Goal: Information Seeking & Learning: Compare options

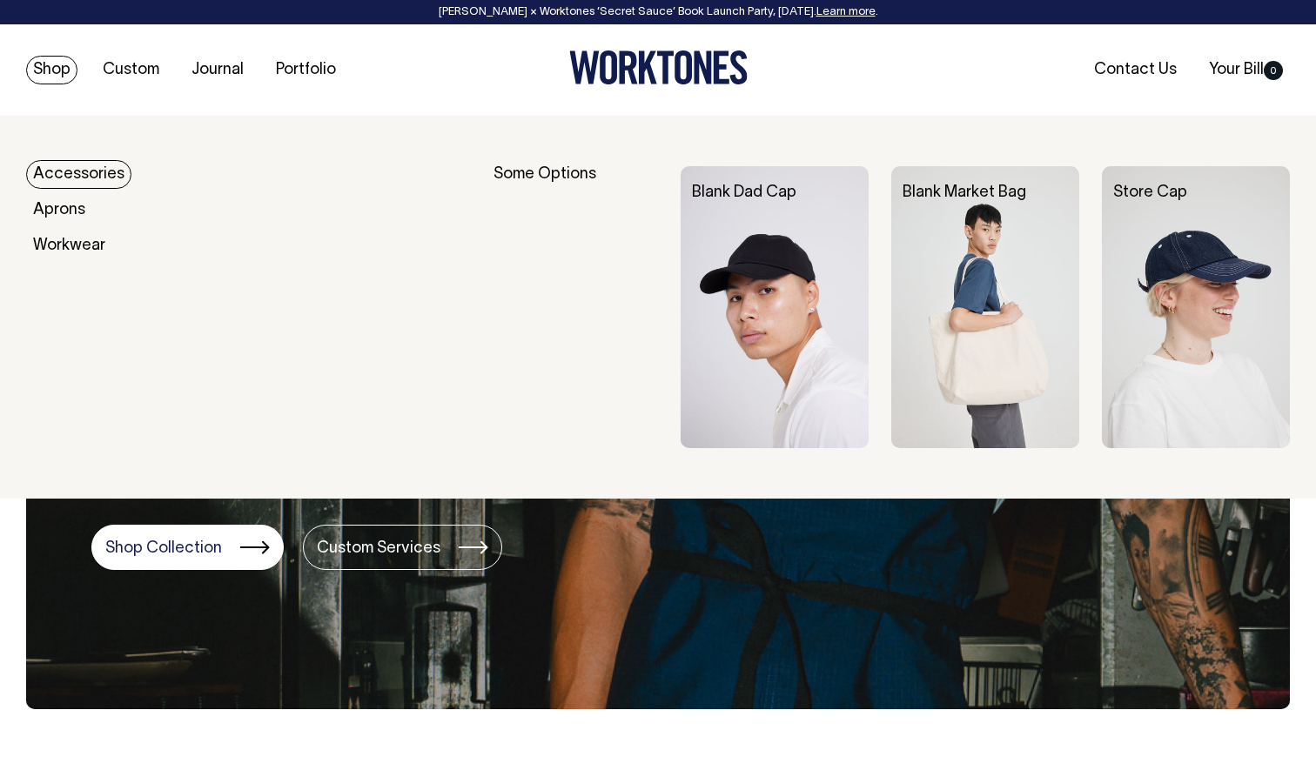
click at [62, 68] on link "Shop" at bounding box center [51, 70] width 51 height 29
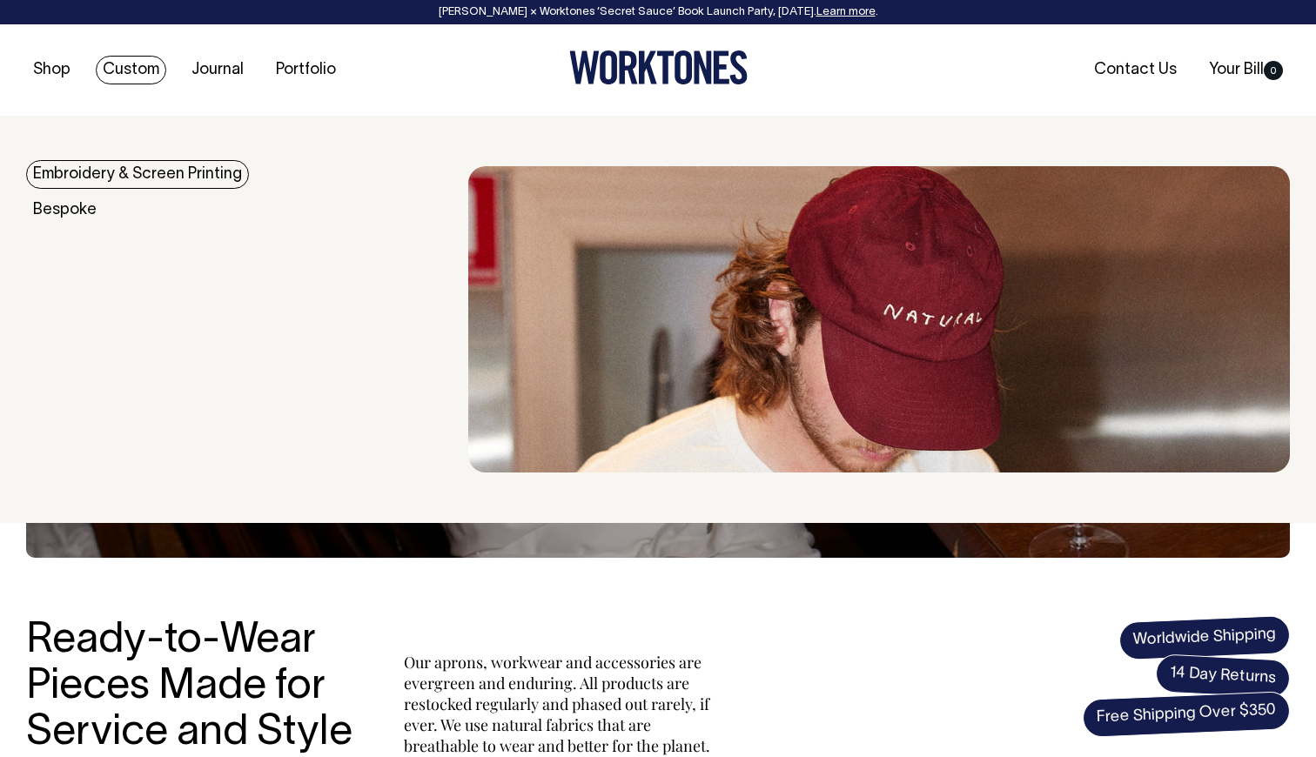
click at [135, 70] on link "Custom" at bounding box center [131, 70] width 71 height 29
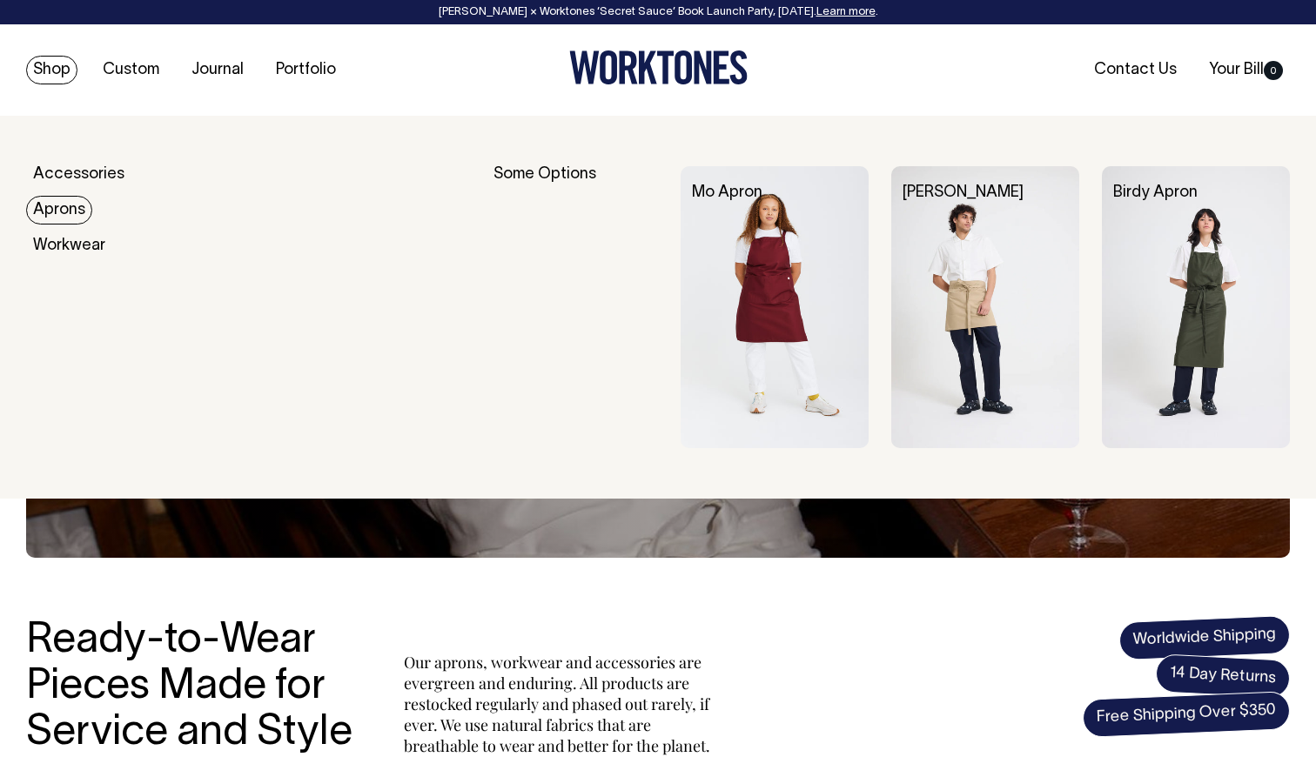
click at [65, 217] on link "Aprons" at bounding box center [59, 210] width 66 height 29
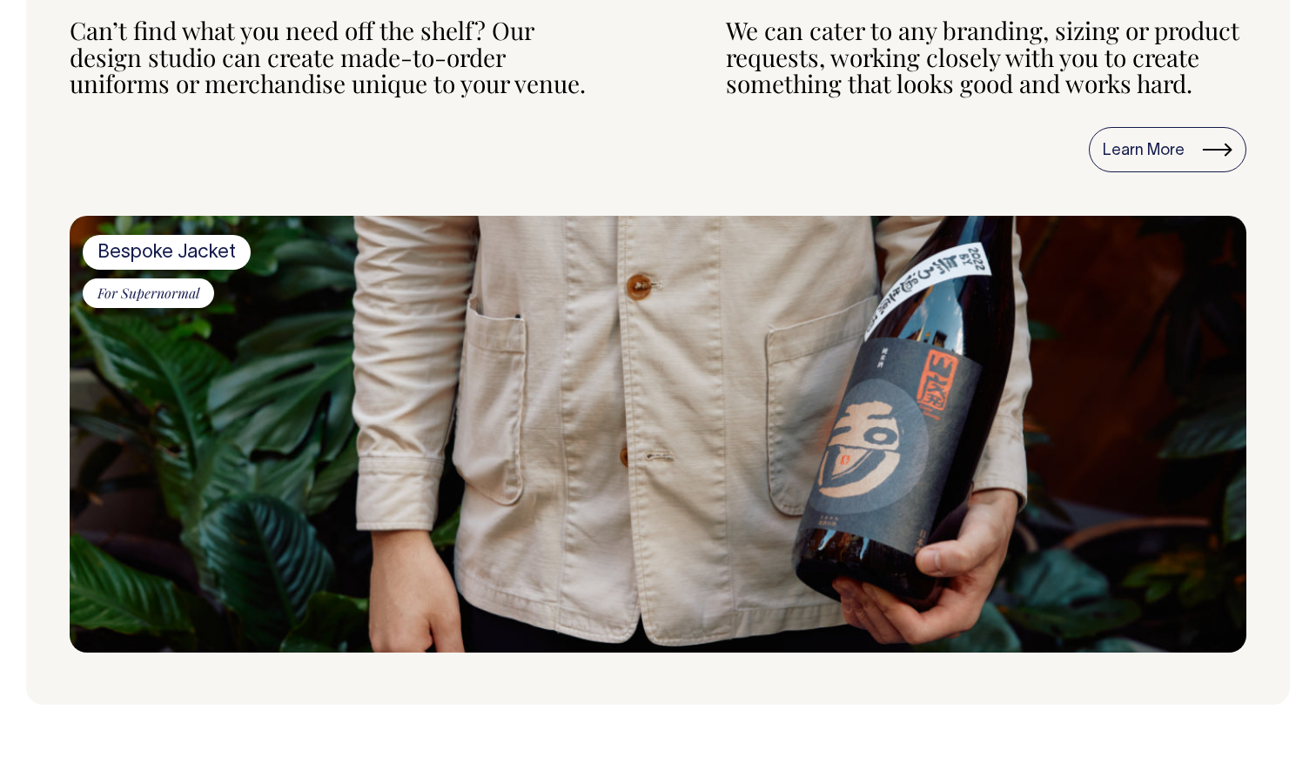
scroll to position [924, 0]
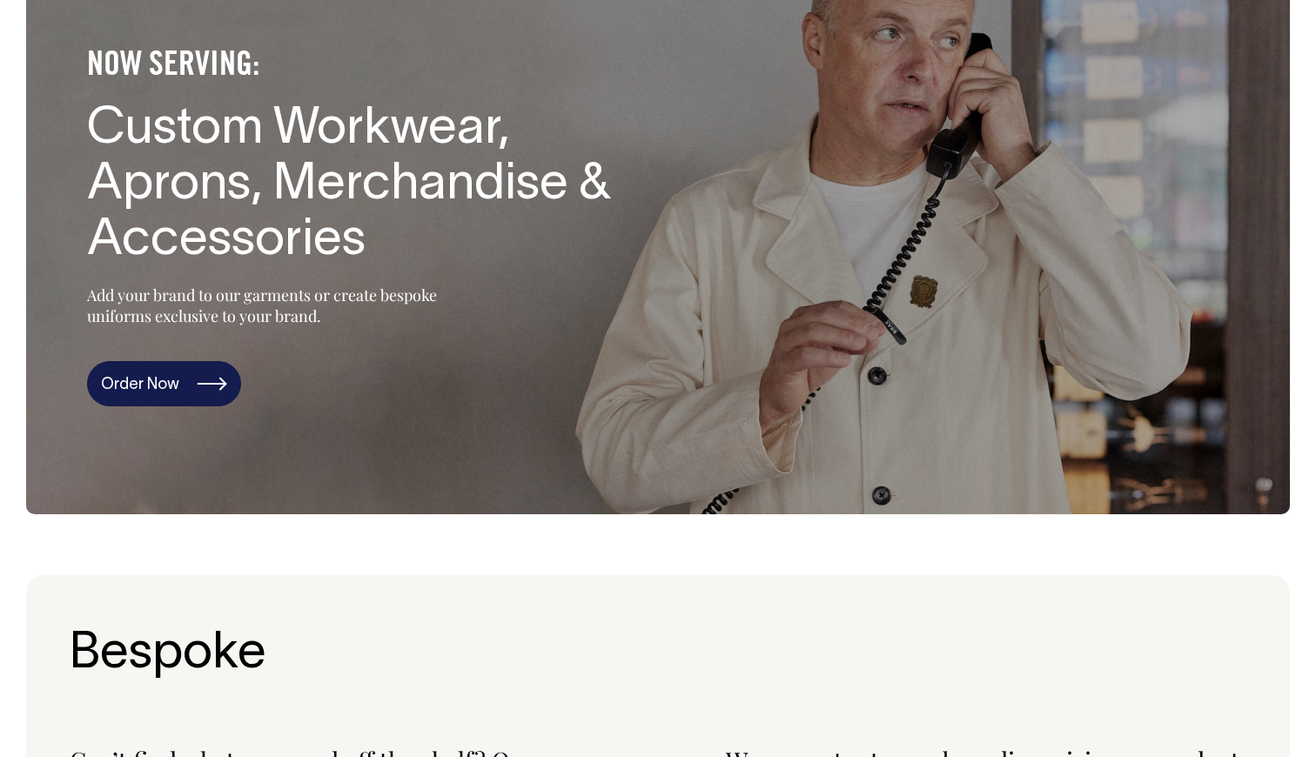
click at [175, 386] on link "Order Now" at bounding box center [164, 383] width 154 height 45
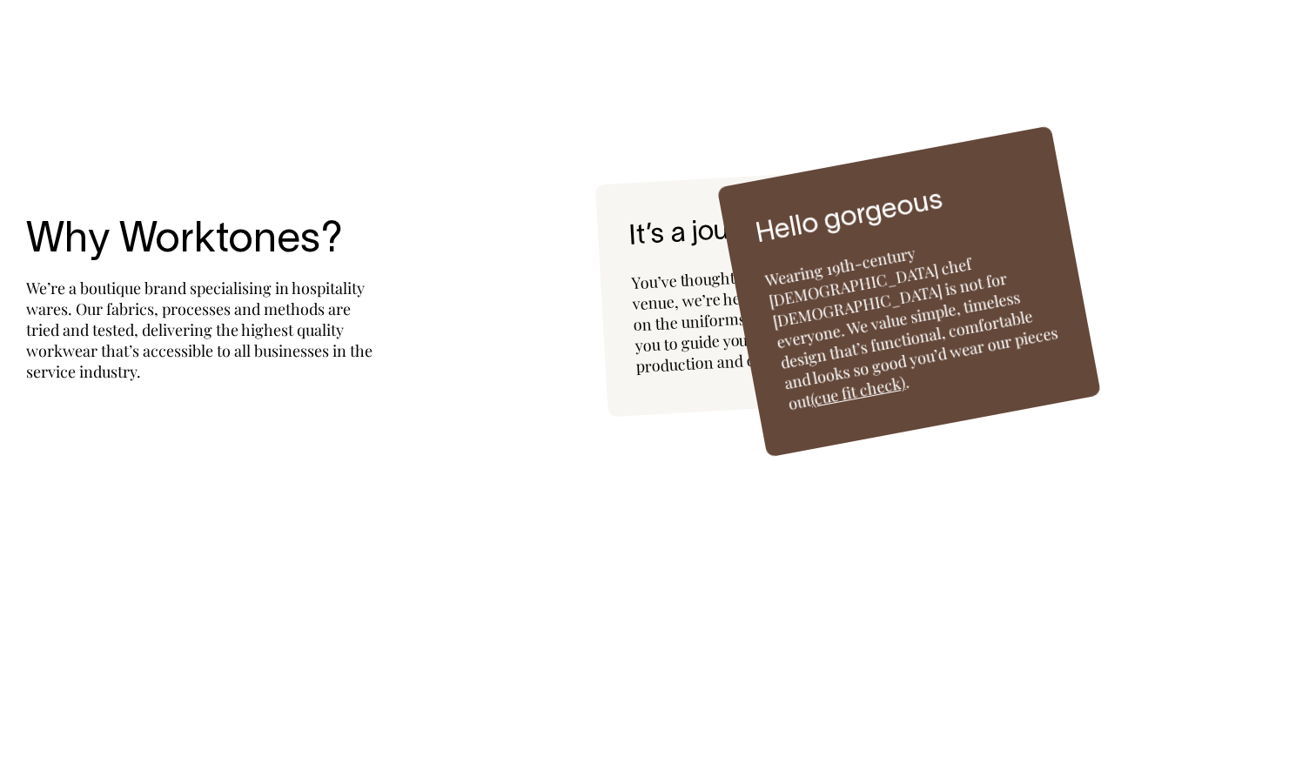
scroll to position [4207, 0]
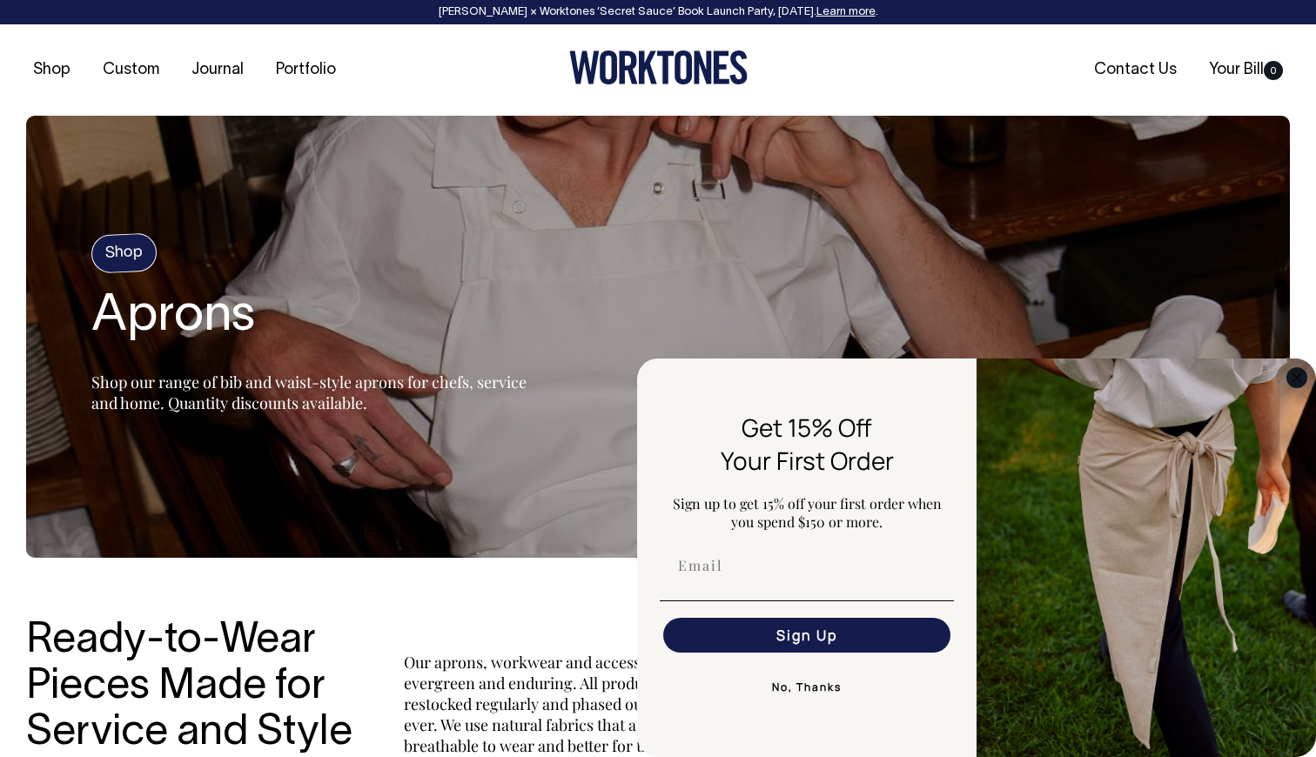
click at [1302, 380] on circle "Close dialog" at bounding box center [1298, 377] width 20 height 20
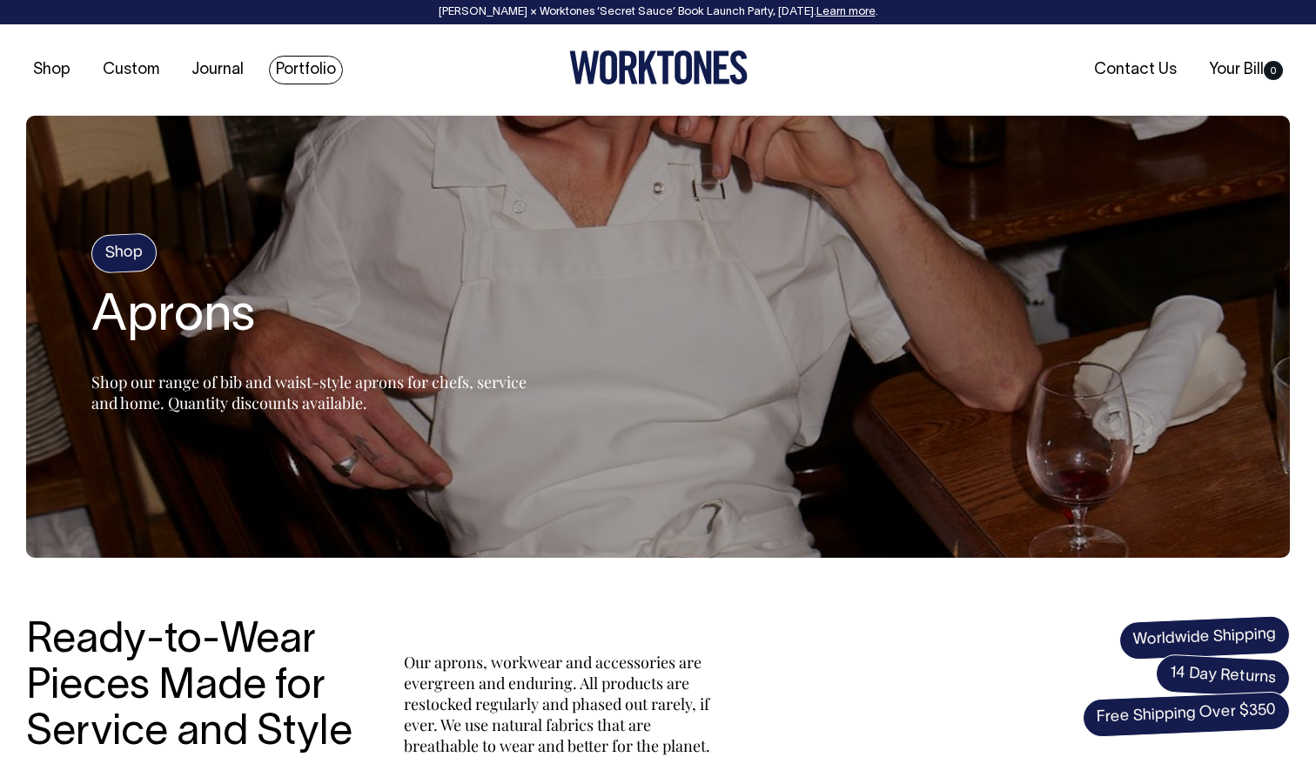
click at [314, 77] on link "Portfolio" at bounding box center [306, 70] width 74 height 29
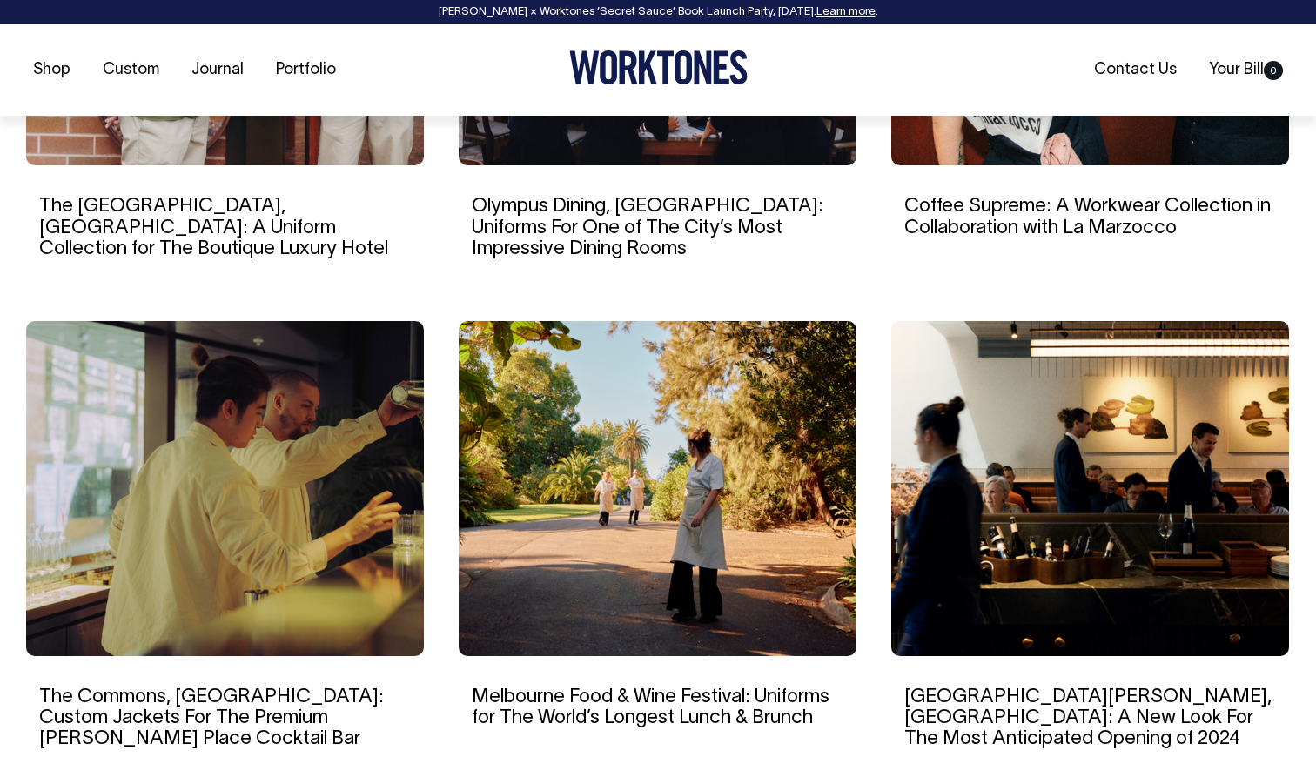
scroll to position [1437, 0]
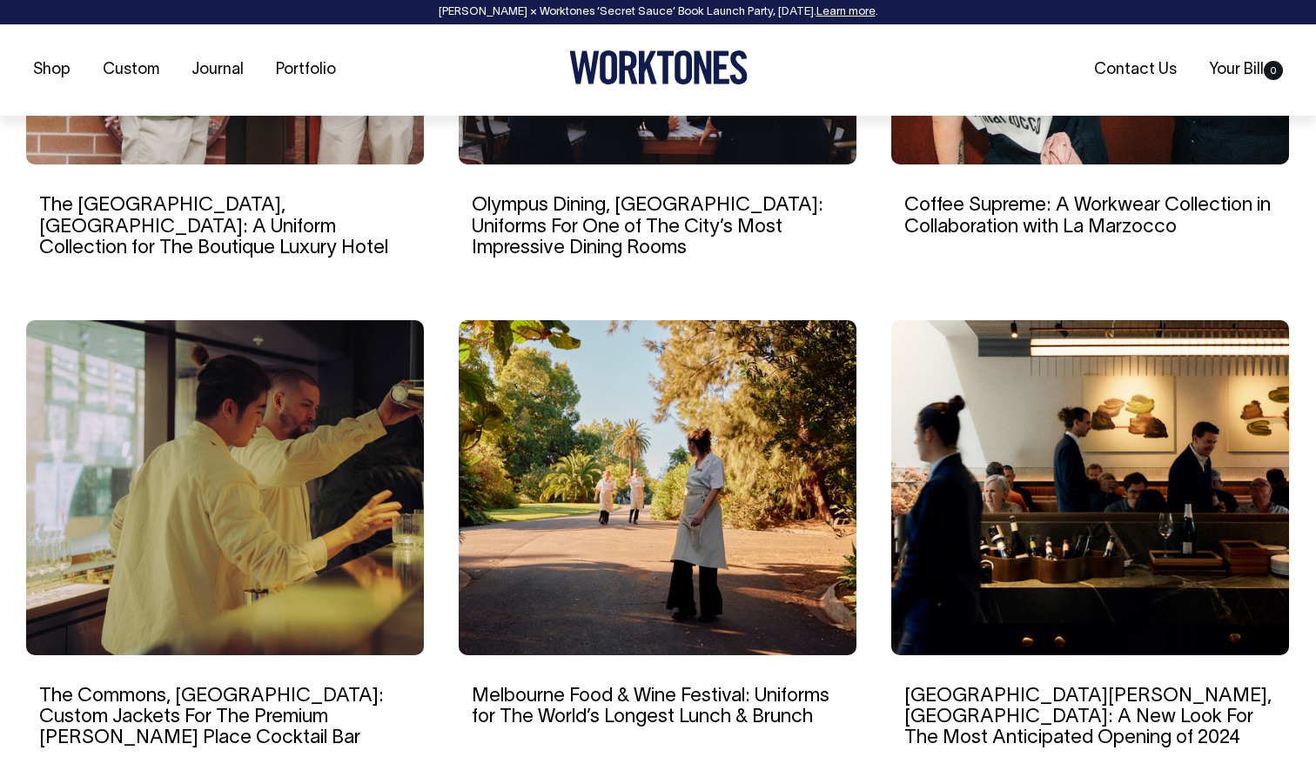
click at [260, 452] on img at bounding box center [225, 487] width 398 height 335
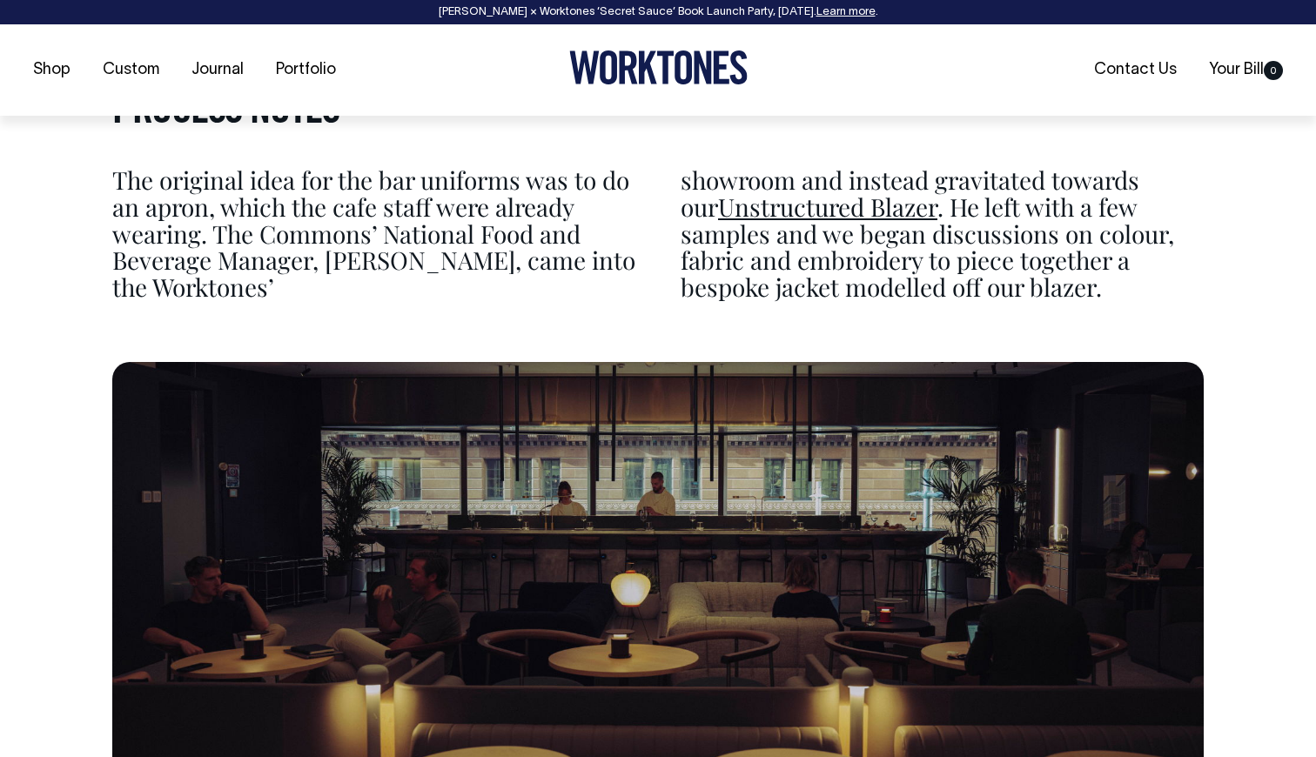
scroll to position [3908, 0]
click at [736, 195] on link "Unstructured Blazer" at bounding box center [827, 206] width 219 height 32
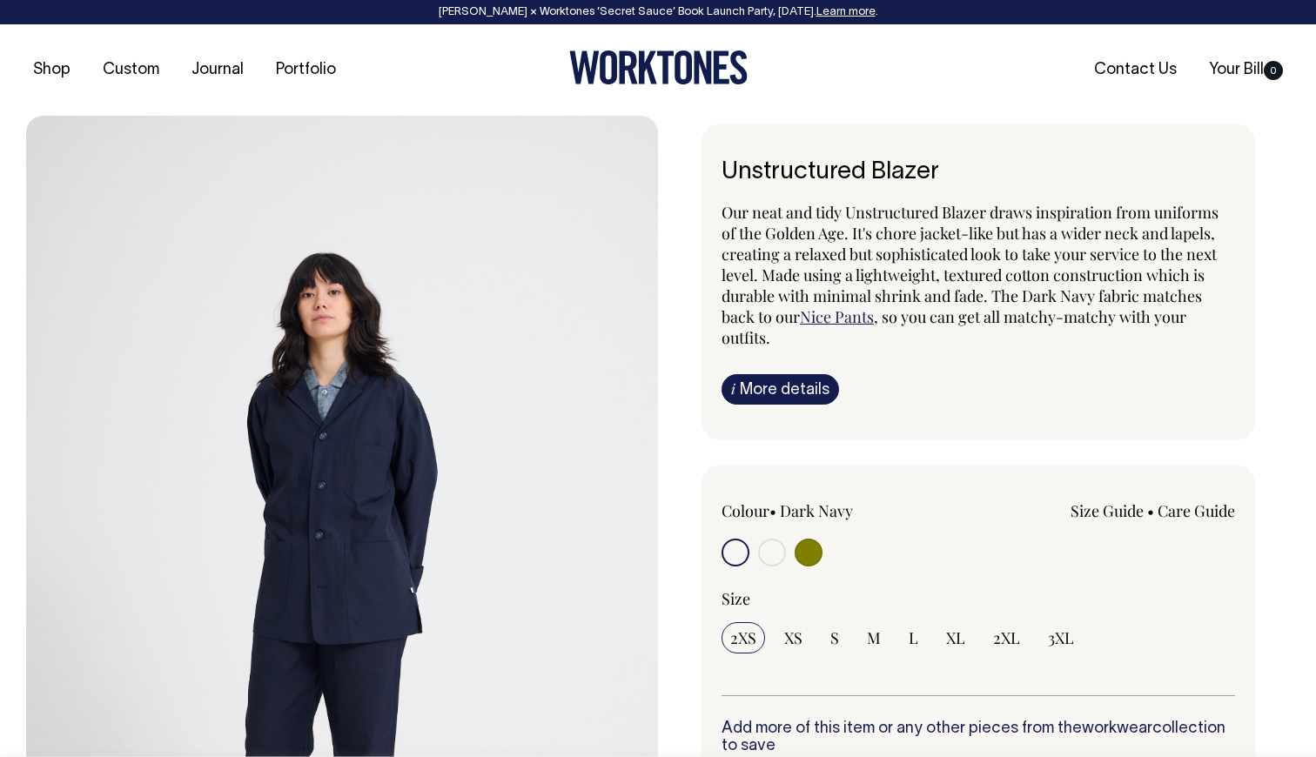
radio input "true"
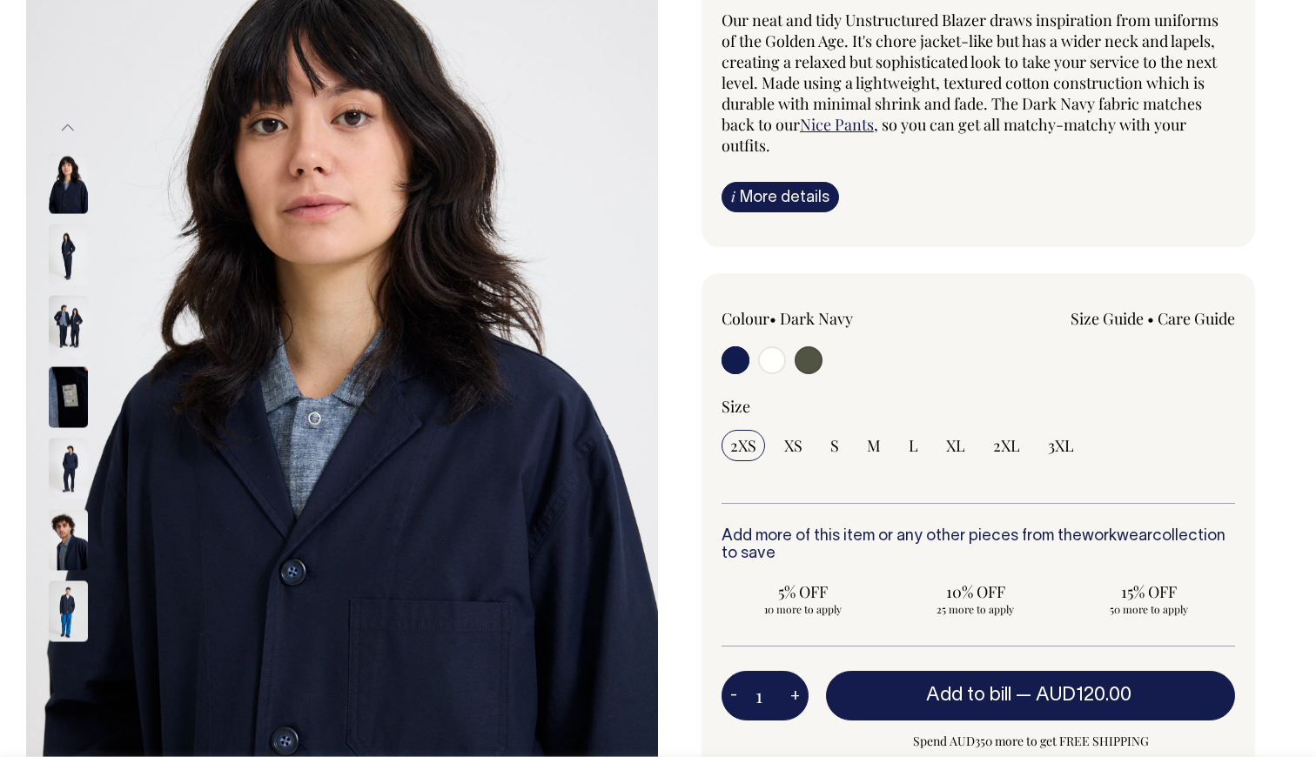
click at [774, 361] on input "radio" at bounding box center [772, 361] width 28 height 28
radio input "true"
radio input "false"
radio input "true"
select select "Off-White"
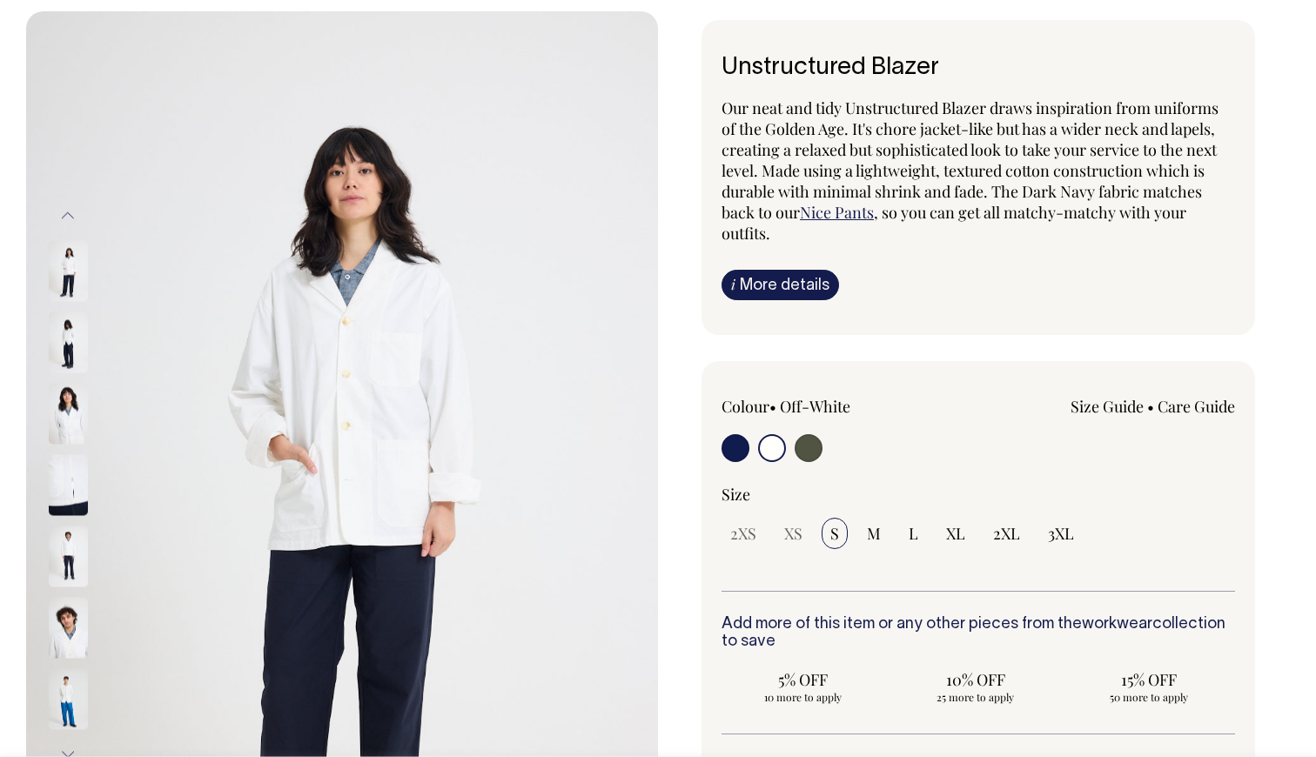
scroll to position [105, 0]
click at [69, 418] on img at bounding box center [68, 413] width 39 height 61
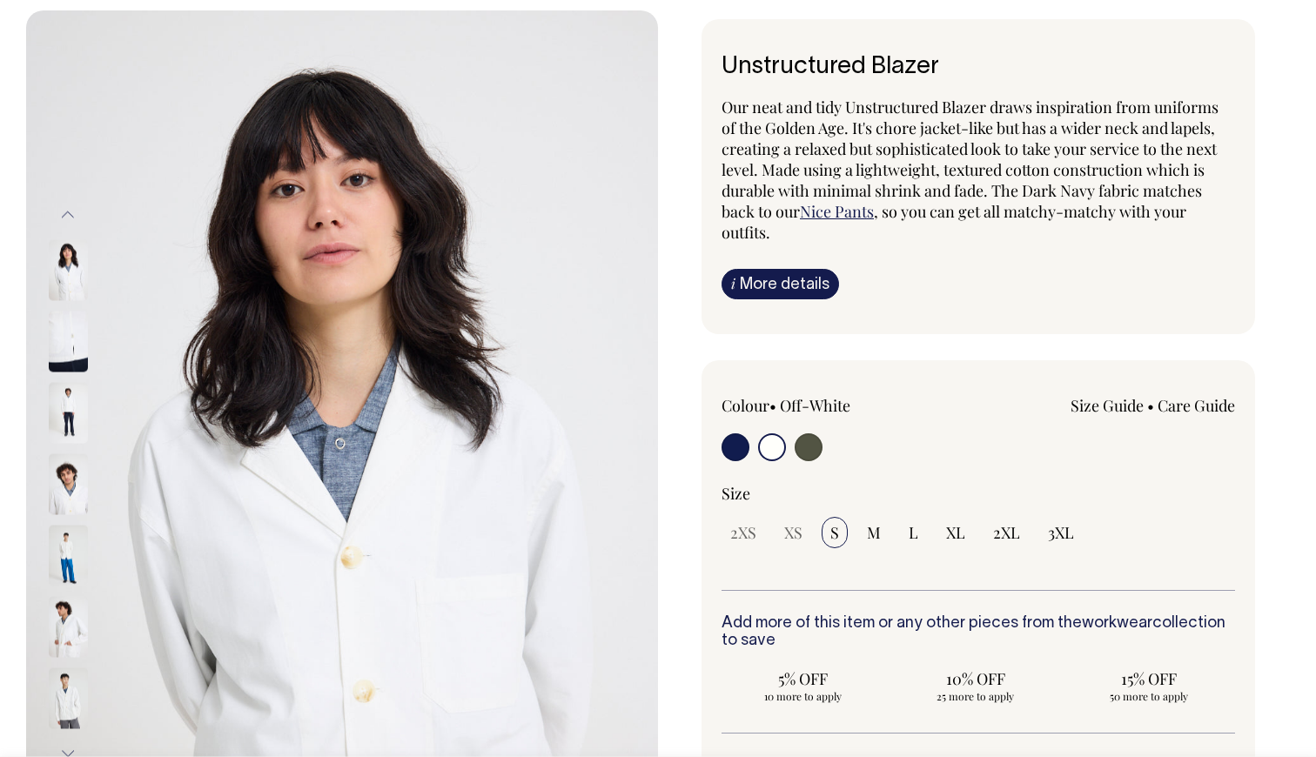
click at [64, 270] on img at bounding box center [68, 270] width 39 height 61
click at [72, 273] on img at bounding box center [68, 270] width 39 height 61
click at [72, 330] on img at bounding box center [68, 342] width 39 height 61
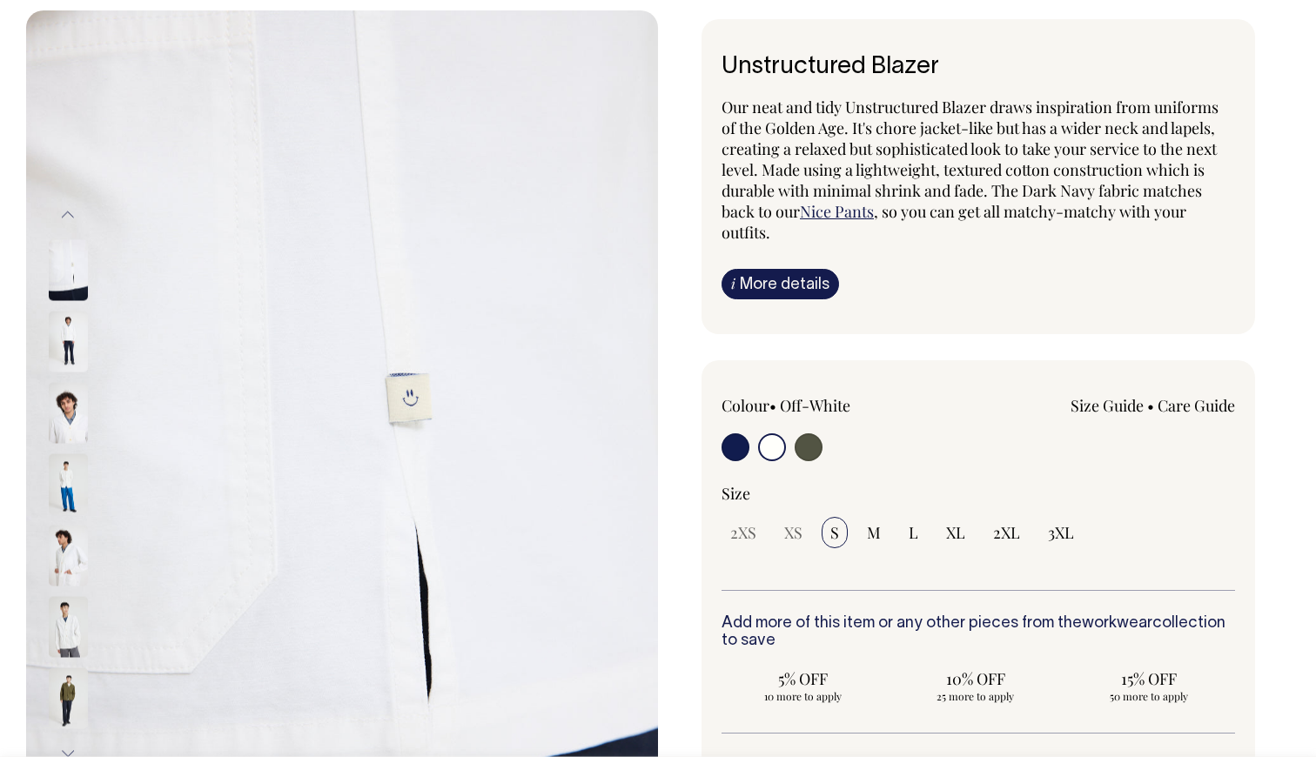
click at [75, 257] on img at bounding box center [68, 270] width 39 height 61
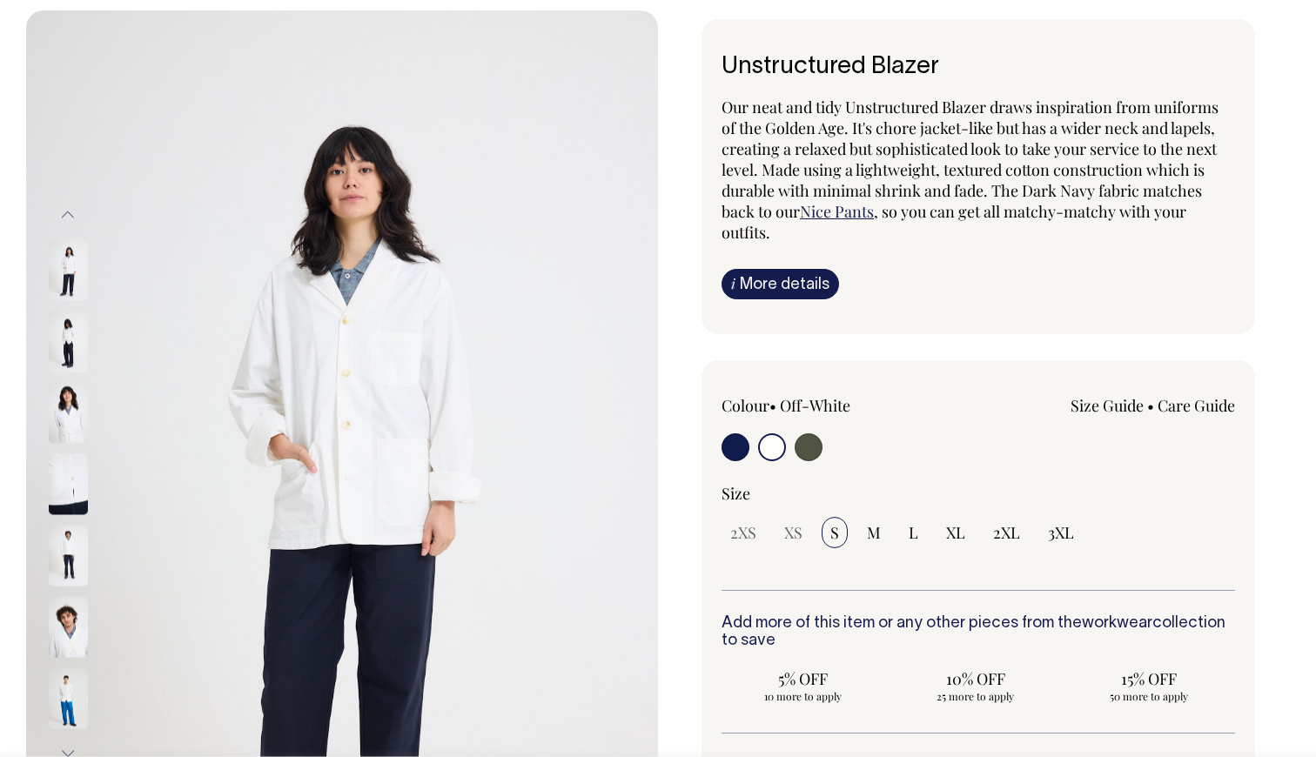
click at [811, 437] on input "radio" at bounding box center [809, 448] width 28 height 28
radio input "true"
select select "Olive"
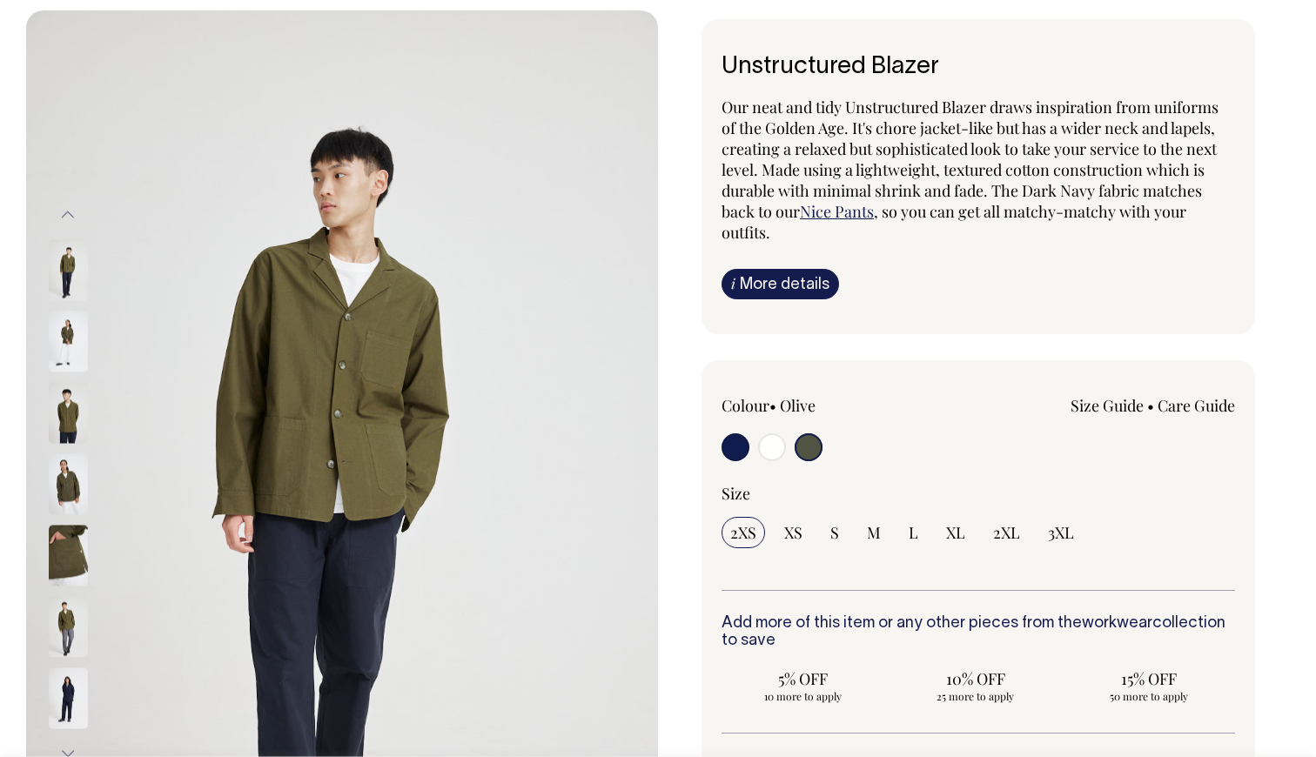
click at [737, 450] on input "radio" at bounding box center [736, 448] width 28 height 28
radio input "true"
select select "Dark Navy"
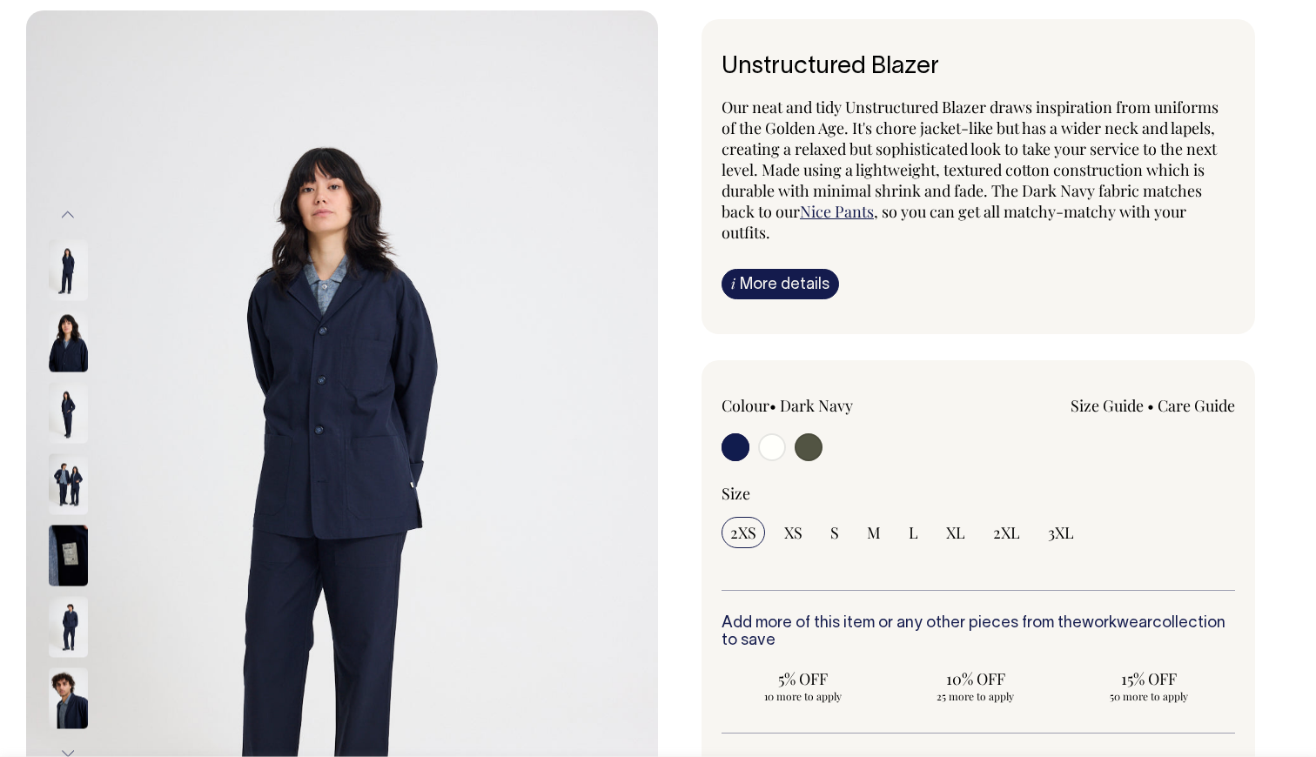
click at [773, 453] on input "radio" at bounding box center [772, 448] width 28 height 28
radio input "true"
radio input "false"
radio input "true"
select select "Off-White"
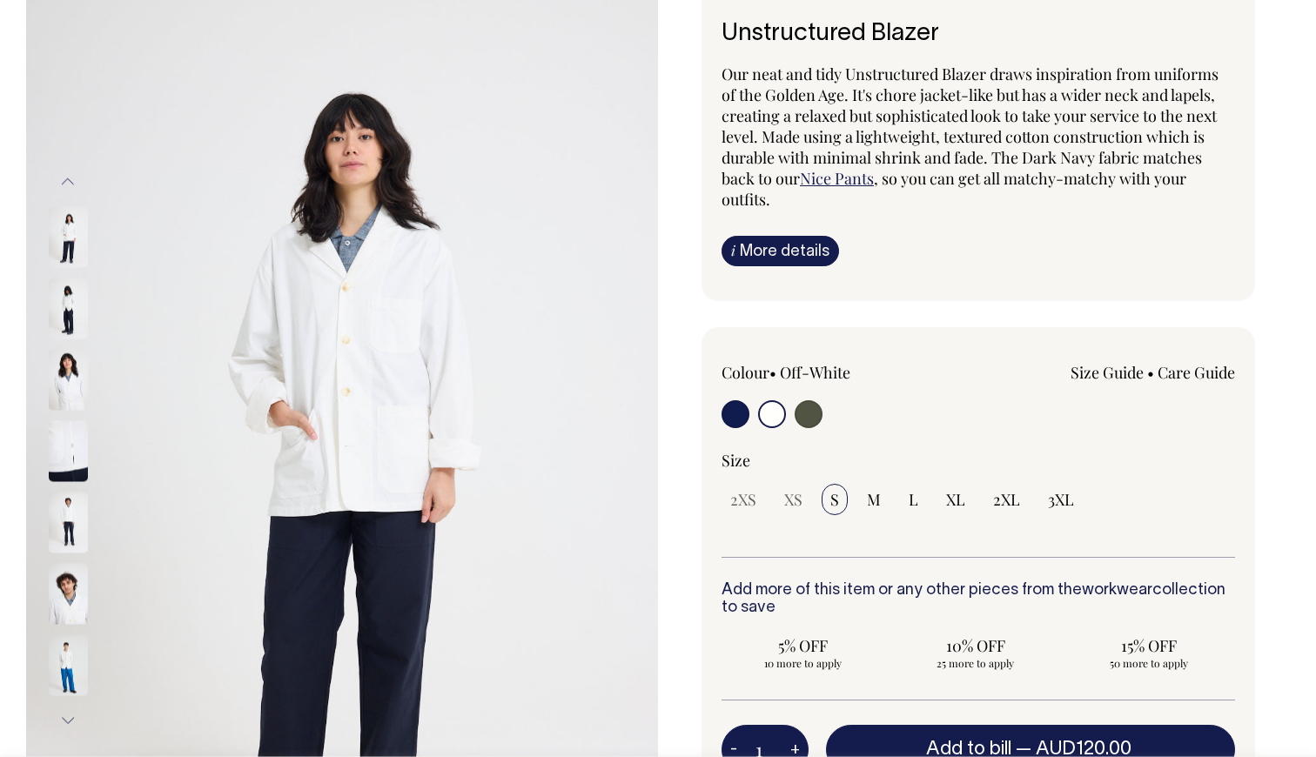
scroll to position [139, 0]
